Goal: Information Seeking & Learning: Learn about a topic

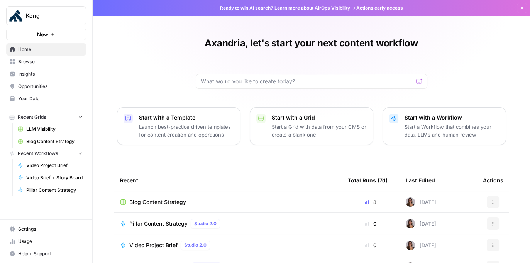
click at [27, 73] on span "Insights" at bounding box center [50, 74] width 64 height 7
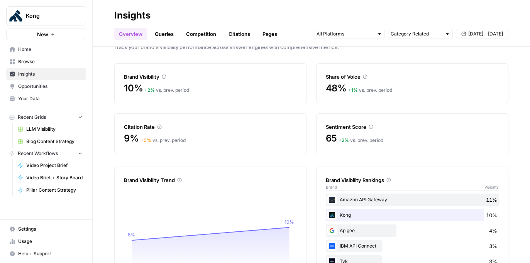
scroll to position [15, 0]
click at [350, 37] on input "text" at bounding box center [345, 34] width 57 height 8
click at [366, 22] on div "Overview Queries Competition Citations Pages Category Related [DATE] - [DATE]" at bounding box center [311, 31] width 394 height 19
click at [171, 35] on link "Queries" at bounding box center [164, 34] width 28 height 12
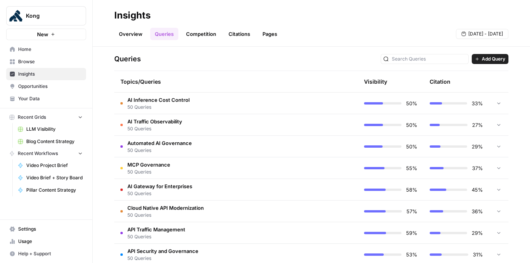
scroll to position [214, 0]
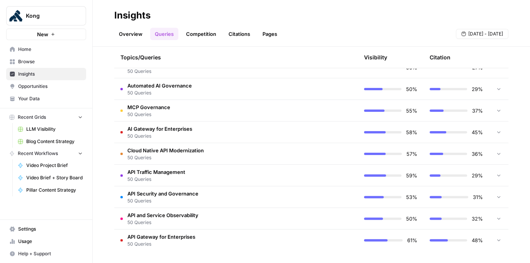
click at [168, 132] on span "AI Gateway for Enterprises" at bounding box center [159, 129] width 65 height 8
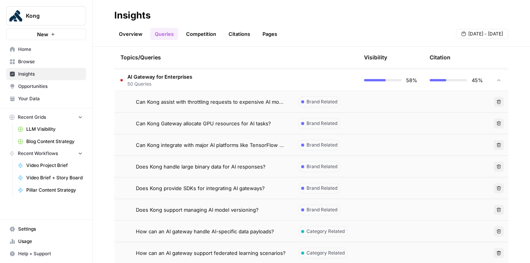
scroll to position [266, 0]
click at [204, 104] on span "Can Kong assist with throttling requests to expensive AI models?" at bounding box center [211, 101] width 150 height 8
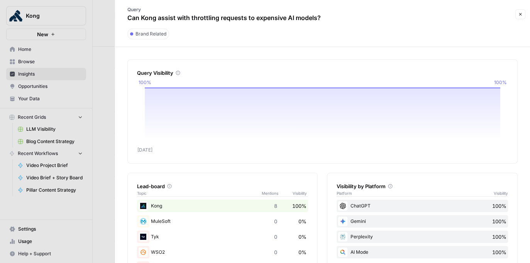
click at [518, 15] on icon "button" at bounding box center [520, 14] width 5 height 5
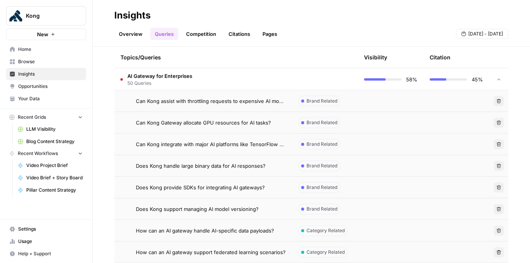
click at [280, 80] on td "AI Gateway for Enterprises 50 Queries" at bounding box center [203, 79] width 178 height 21
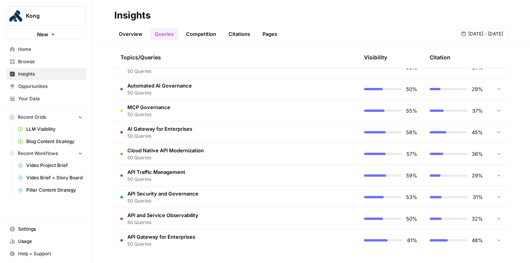
click at [280, 80] on td "Automated AI Governance 50 Queries" at bounding box center [203, 88] width 178 height 21
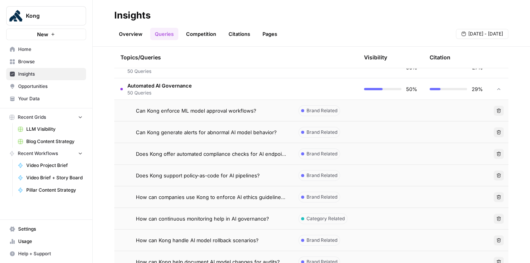
click at [138, 32] on link "Overview" at bounding box center [130, 34] width 33 height 12
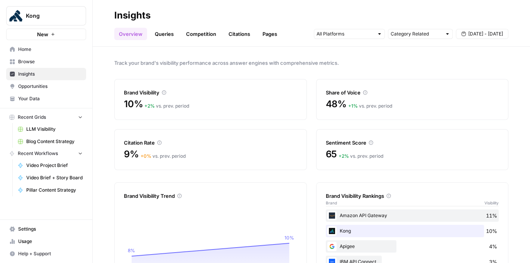
click at [160, 36] on link "Queries" at bounding box center [164, 34] width 28 height 12
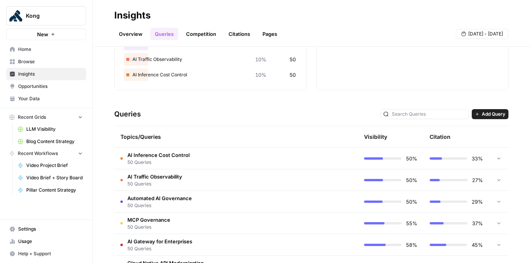
scroll to position [168, 0]
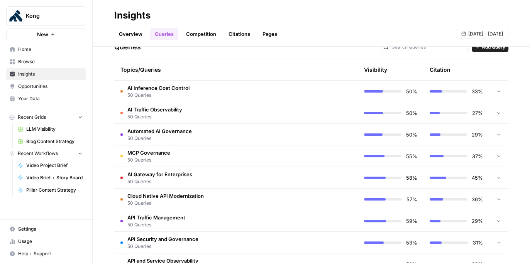
click at [219, 185] on td "AI Gateway for Enterprises 50 Queries" at bounding box center [203, 177] width 178 height 21
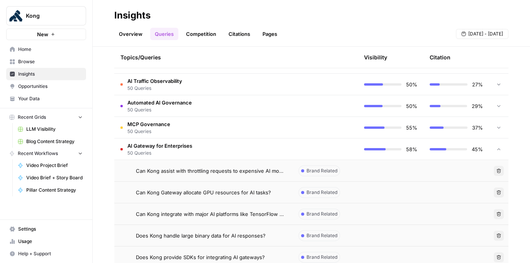
scroll to position [202, 0]
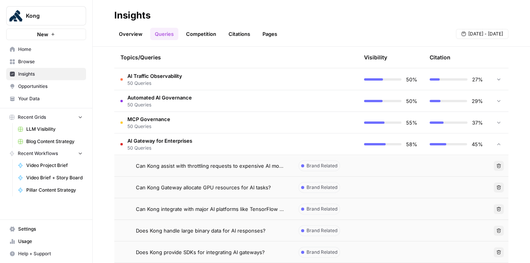
click at [224, 168] on span "Can Kong assist with throttling requests to expensive AI models?" at bounding box center [211, 166] width 150 height 8
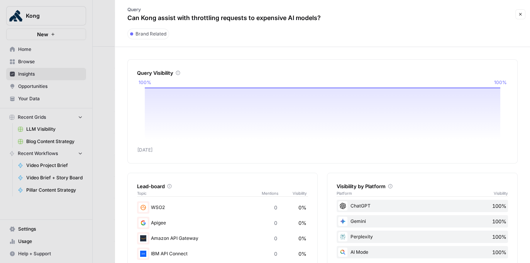
click at [523, 15] on button "Close" at bounding box center [521, 14] width 10 height 10
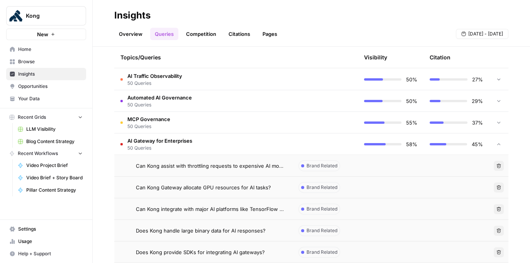
click at [208, 144] on td "AI Gateway for Enterprises 50 Queries" at bounding box center [203, 144] width 178 height 21
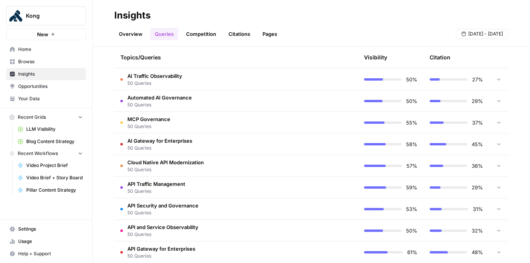
click at [206, 141] on td "AI Gateway for Enterprises 50 Queries" at bounding box center [203, 144] width 178 height 21
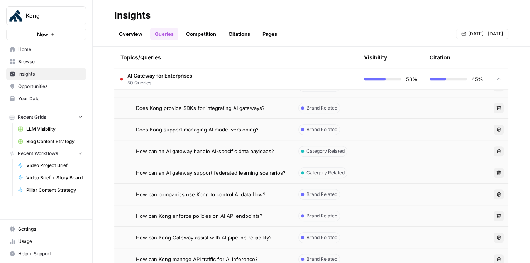
scroll to position [359, 0]
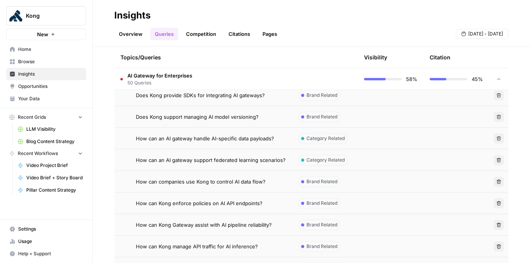
click at [235, 144] on td "How can an AI gateway handle AI-specific data payloads?" at bounding box center [203, 138] width 178 height 21
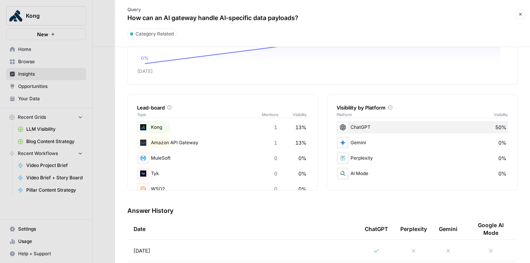
scroll to position [110, 0]
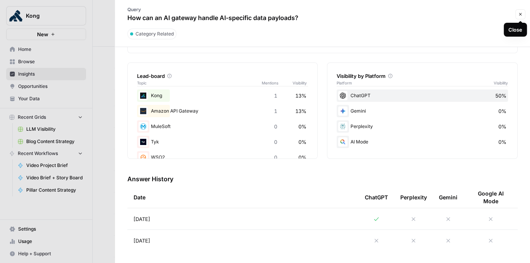
click at [518, 14] on icon "button" at bounding box center [520, 14] width 5 height 5
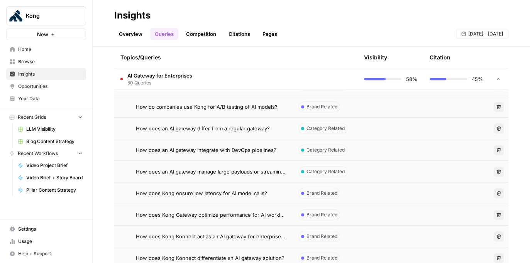
scroll to position [549, 0]
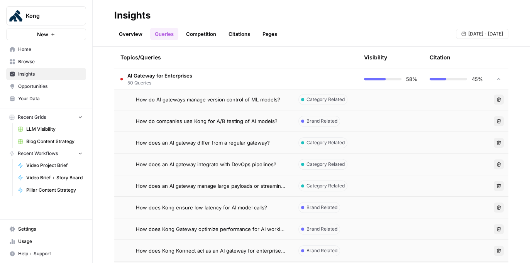
click at [295, 163] on td "Category Related" at bounding box center [325, 164] width 66 height 21
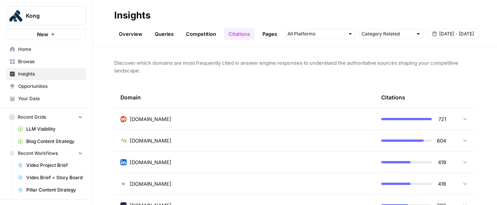
scroll to position [30, 0]
